Goal: Check status: Check status

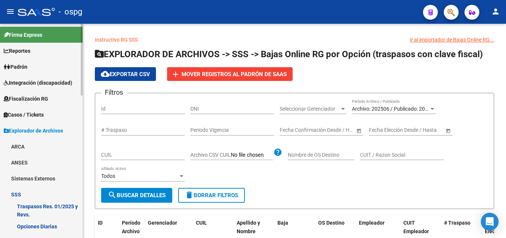
click at [22, 70] on span "Padrón" at bounding box center [16, 67] width 24 height 8
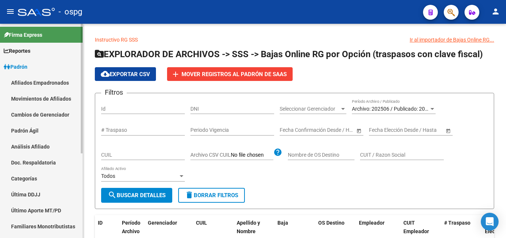
drag, startPoint x: 64, startPoint y: 145, endPoint x: 64, endPoint y: 139, distance: 6.3
click at [63, 145] on link "Análisis Afiliado" at bounding box center [41, 146] width 83 height 16
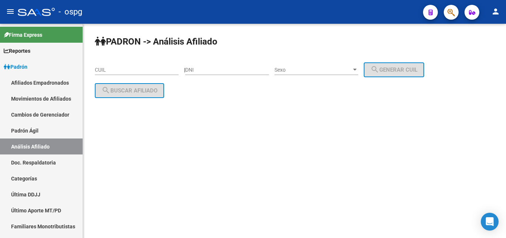
drag, startPoint x: 127, startPoint y: 65, endPoint x: 126, endPoint y: 69, distance: 3.9
click at [127, 68] on div "CUIL" at bounding box center [137, 67] width 84 height 15
click at [124, 70] on input "CUIL" at bounding box center [137, 70] width 84 height 6
paste input "20-32635985-9"
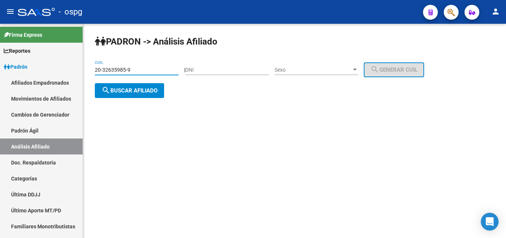
type input "20-32635985-9"
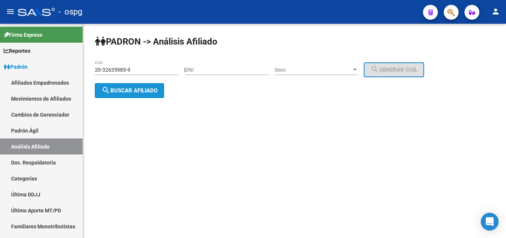
click at [140, 89] on span "search Buscar afiliado" at bounding box center [130, 90] width 56 height 7
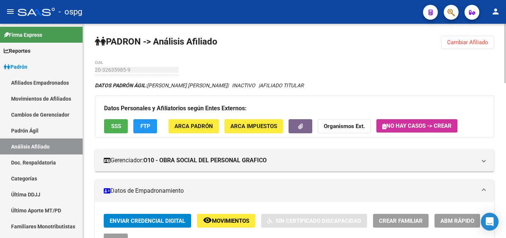
drag, startPoint x: 100, startPoint y: 125, endPoint x: 112, endPoint y: 126, distance: 12.0
click at [112, 126] on div "Datos Personales y Afiliatorios según Entes Externos: SSS FTP ARCA Padrón ARCA …" at bounding box center [295, 116] width 400 height 42
click at [113, 126] on span "SSS" at bounding box center [116, 126] width 10 height 7
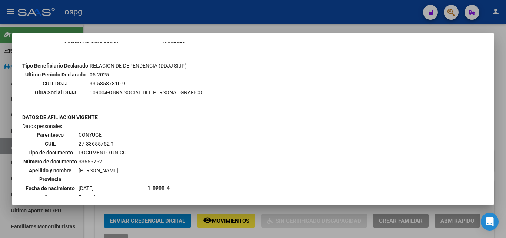
scroll to position [185, 0]
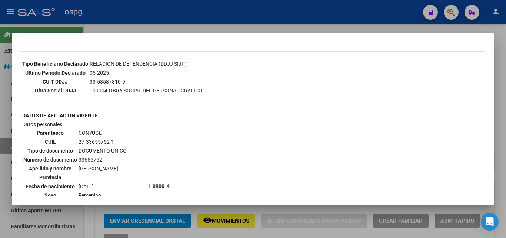
drag, startPoint x: 504, startPoint y: 126, endPoint x: 356, endPoint y: 137, distance: 148.3
click at [504, 126] on div at bounding box center [253, 119] width 506 height 238
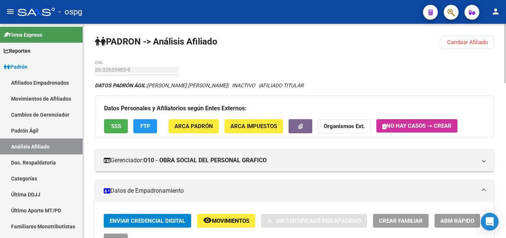
click at [351, 124] on strong "Organismos Ext." at bounding box center [344, 126] width 41 height 7
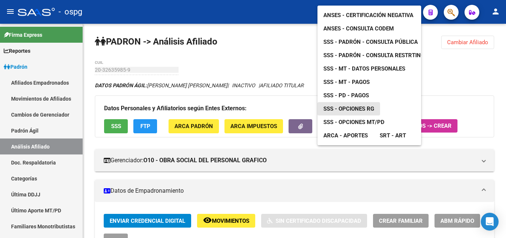
click at [354, 105] on span "SSS - Opciones RG" at bounding box center [349, 108] width 51 height 7
